Goal: Navigation & Orientation: Understand site structure

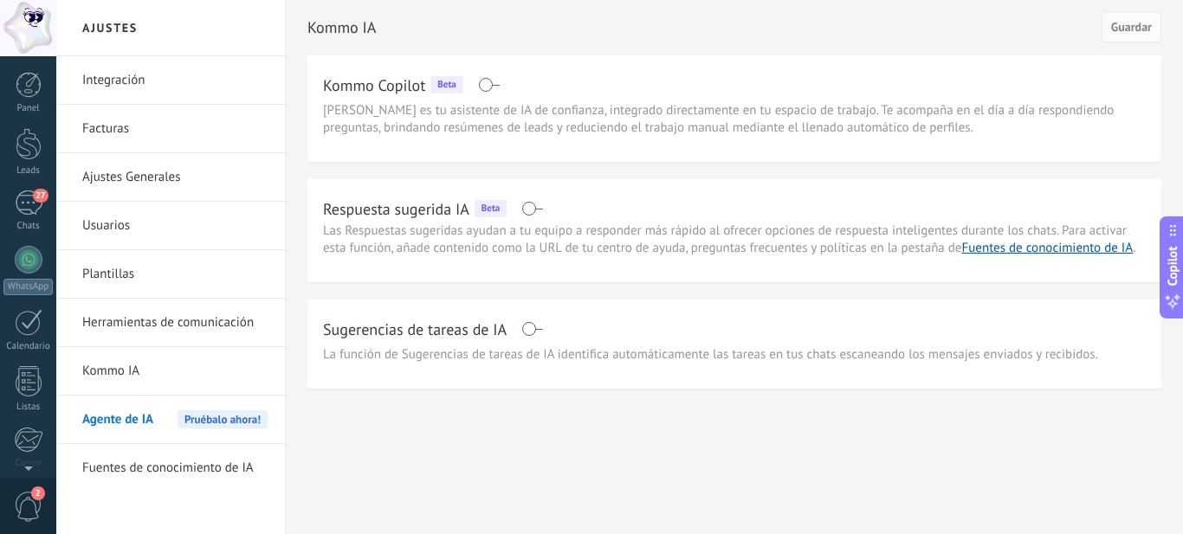
scroll to position [186, 0]
click at [407, 79] on h2 "Kommo Copilot" at bounding box center [374, 85] width 102 height 22
click at [496, 36] on h2 "Kommo IA" at bounding box center [704, 27] width 794 height 35
click at [26, 65] on div "Panel Leads 27 Chats WhatsApp Clientes" at bounding box center [56, 267] width 113 height 422
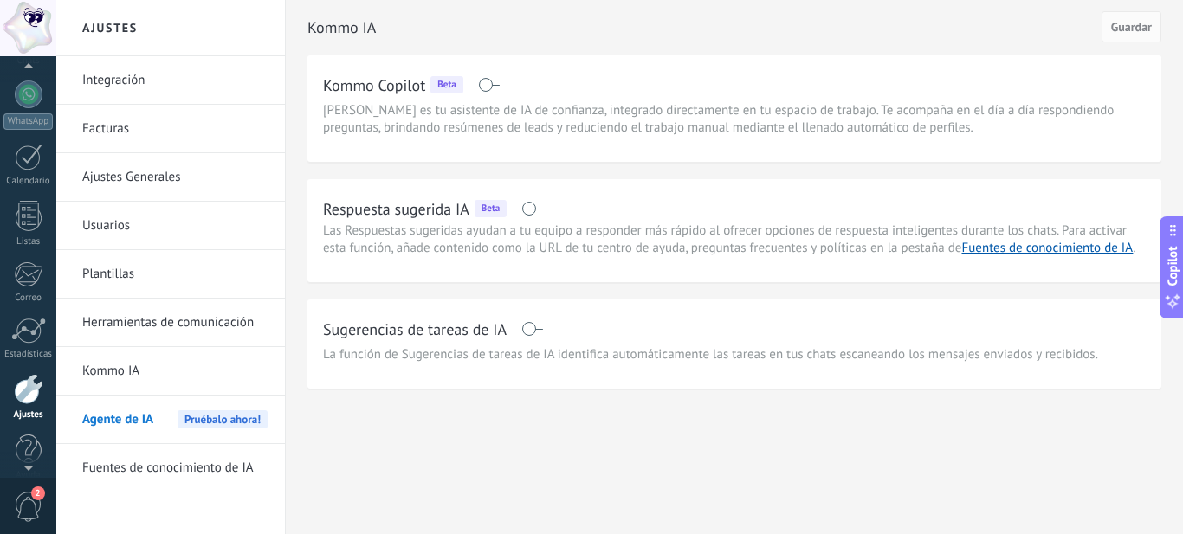
scroll to position [121, 0]
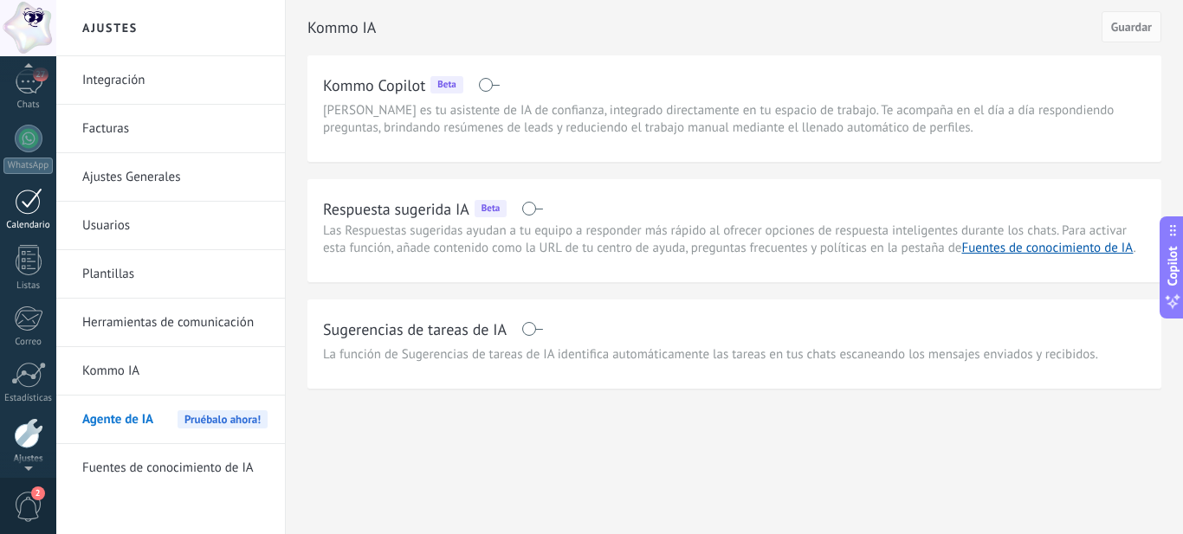
click at [19, 210] on div at bounding box center [29, 201] width 28 height 27
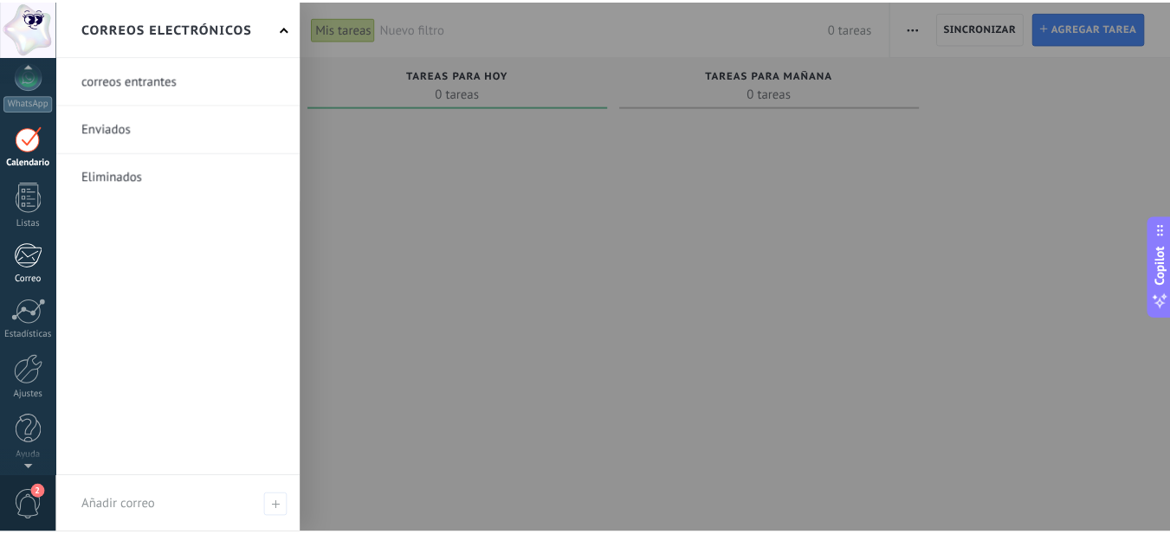
scroll to position [186, 0]
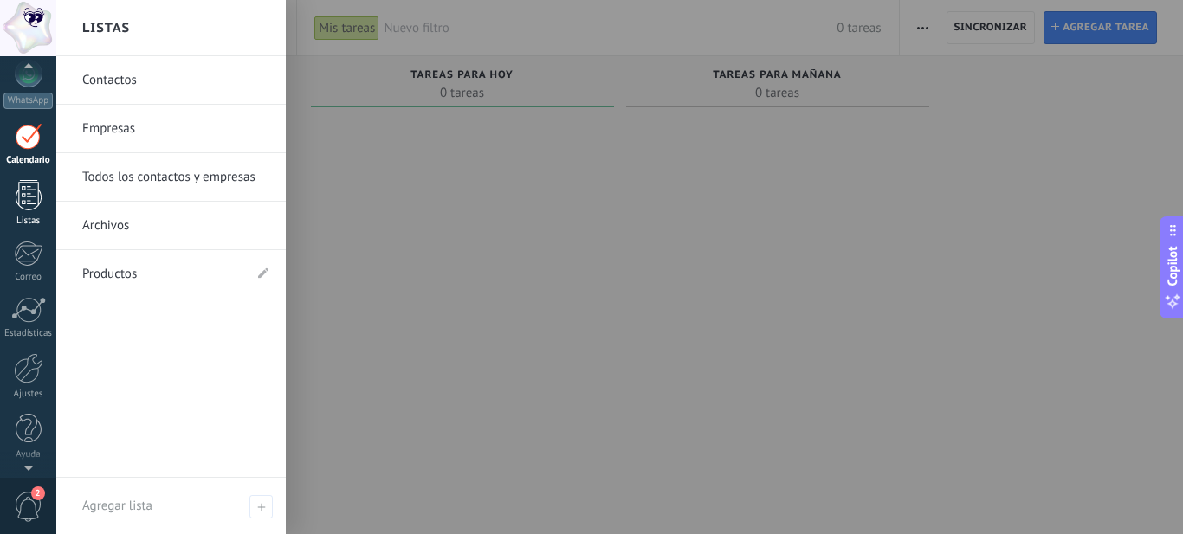
click at [17, 205] on div at bounding box center [29, 195] width 26 height 30
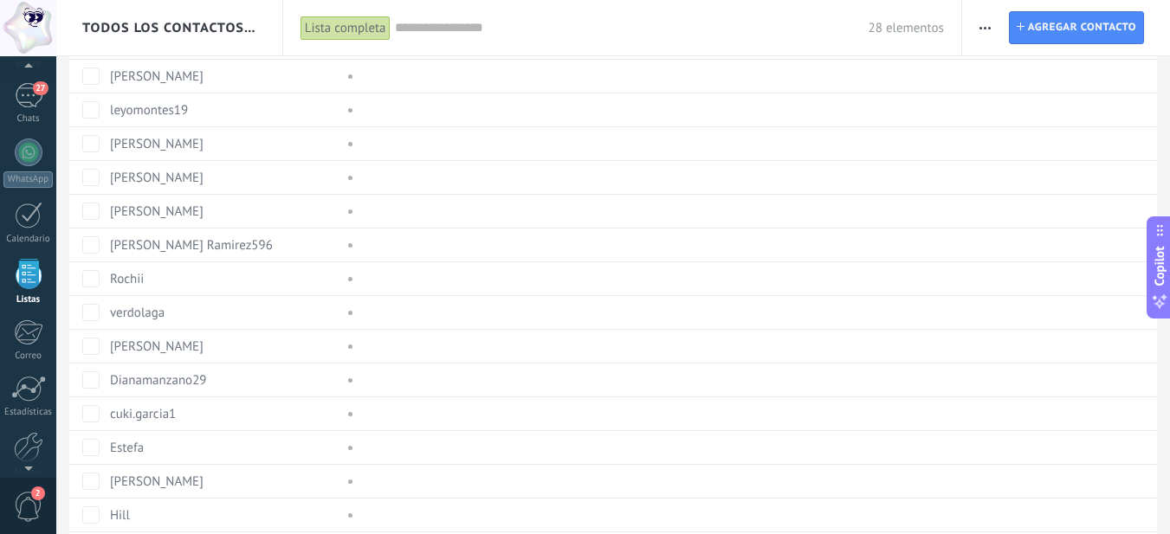
scroll to position [260, 0]
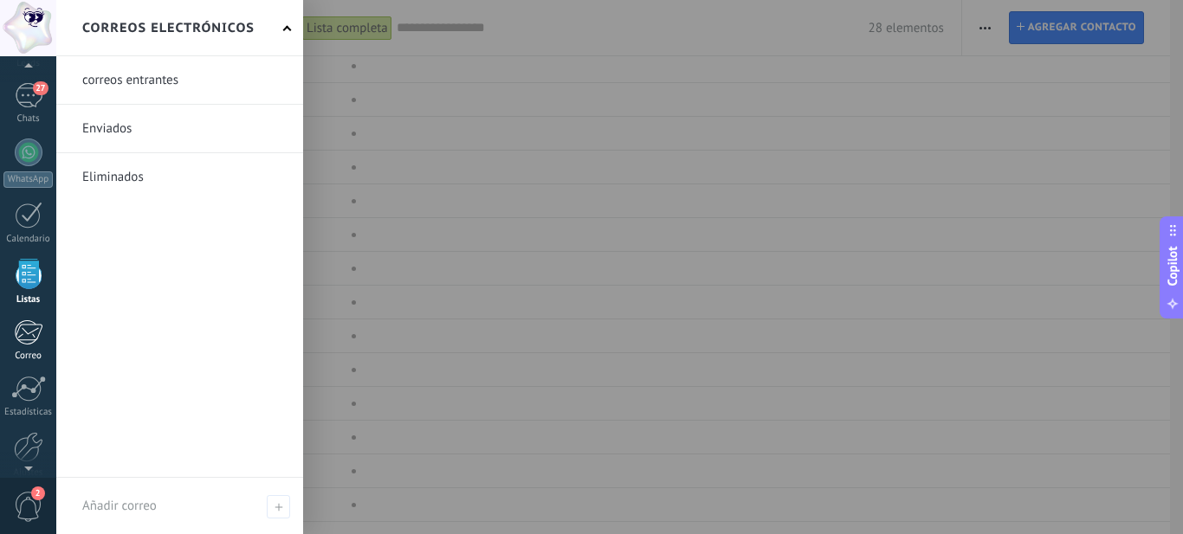
click at [24, 329] on div at bounding box center [28, 333] width 29 height 26
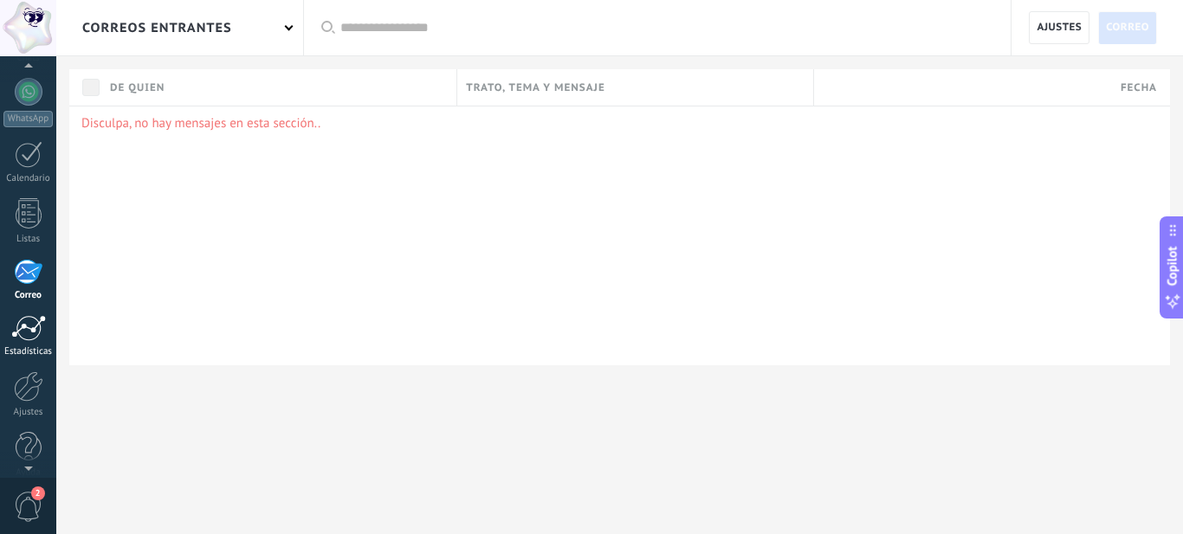
click at [25, 338] on div at bounding box center [28, 328] width 35 height 26
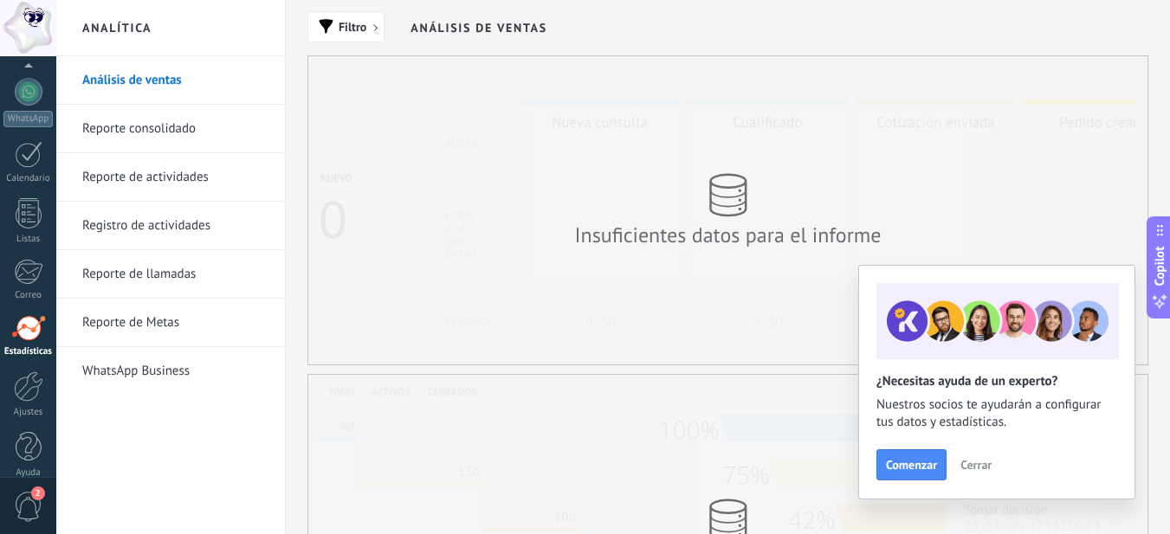
scroll to position [186, 0]
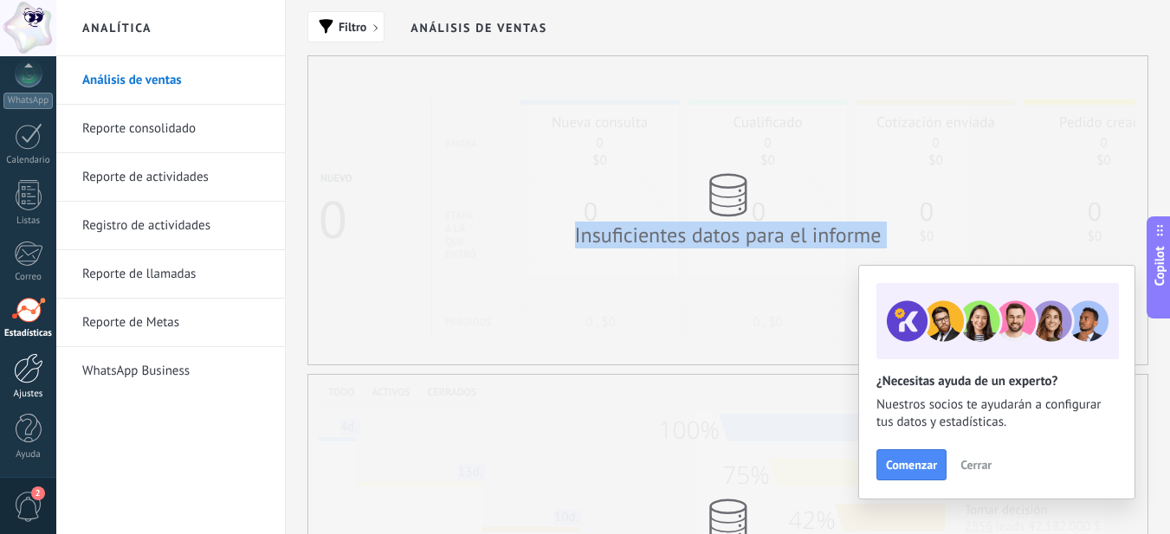
click at [23, 360] on div at bounding box center [28, 368] width 29 height 30
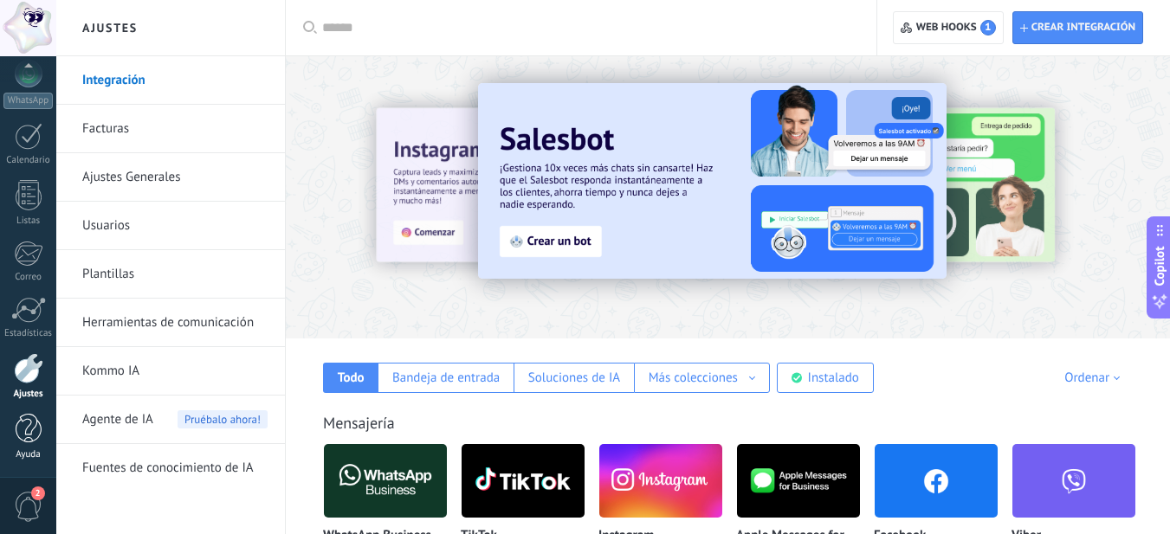
click at [27, 432] on div at bounding box center [29, 429] width 26 height 30
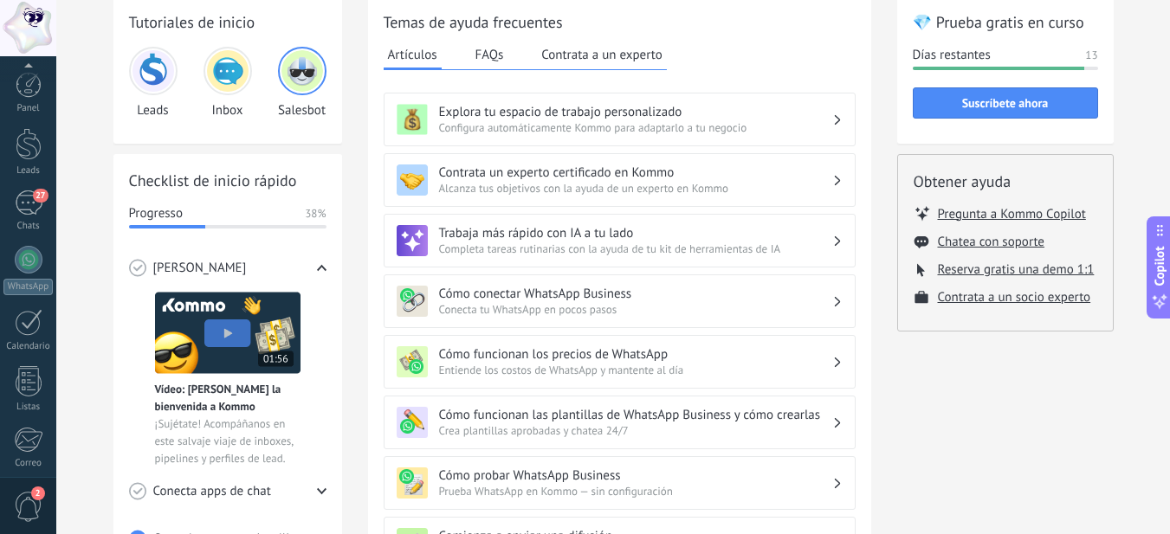
scroll to position [186, 0]
click at [320, 29] on h2 "Tutoriales de inicio" at bounding box center [227, 22] width 197 height 22
